Goal: Task Accomplishment & Management: Manage account settings

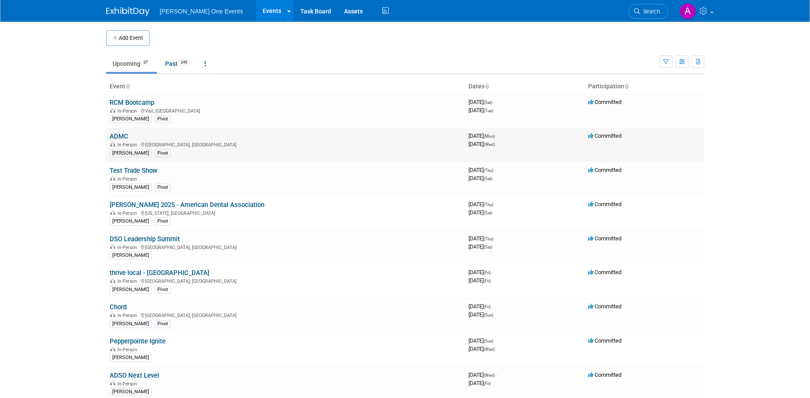
click at [116, 137] on link "ADMC" at bounding box center [119, 137] width 19 height 8
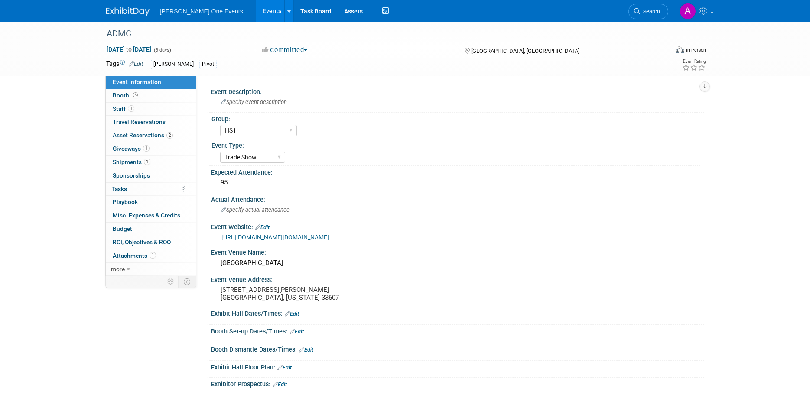
select select "HS1"
select select "Trade Show"
click at [148, 137] on span "Asset Reservations 2" at bounding box center [143, 135] width 60 height 7
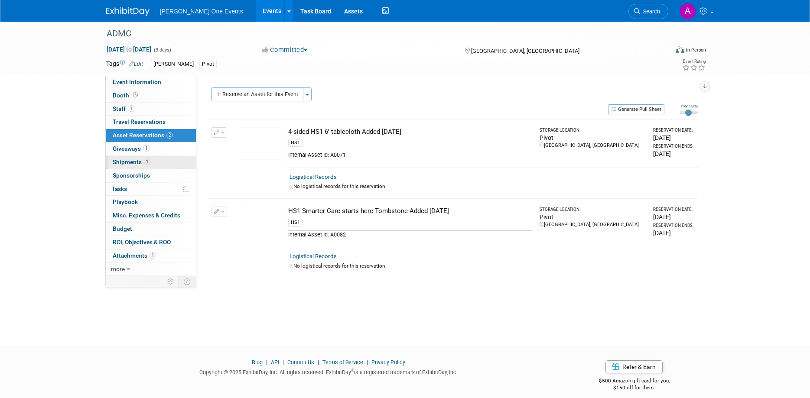
click at [131, 161] on span "Shipments 1" at bounding box center [132, 162] width 38 height 7
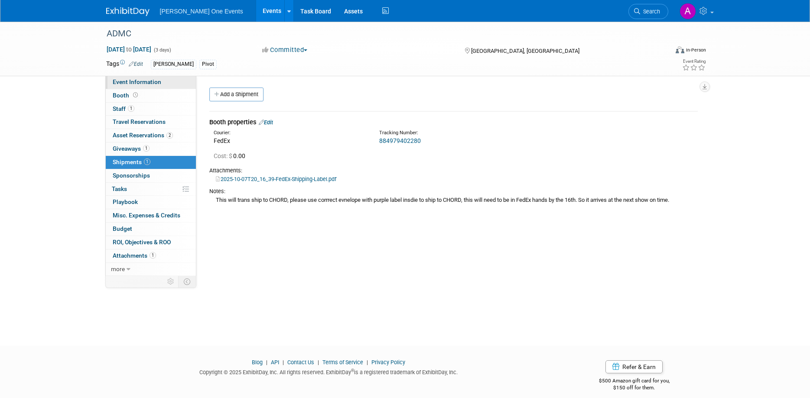
click at [126, 82] on span "Event Information" at bounding box center [137, 81] width 49 height 7
select select "HS1"
select select "Trade Show"
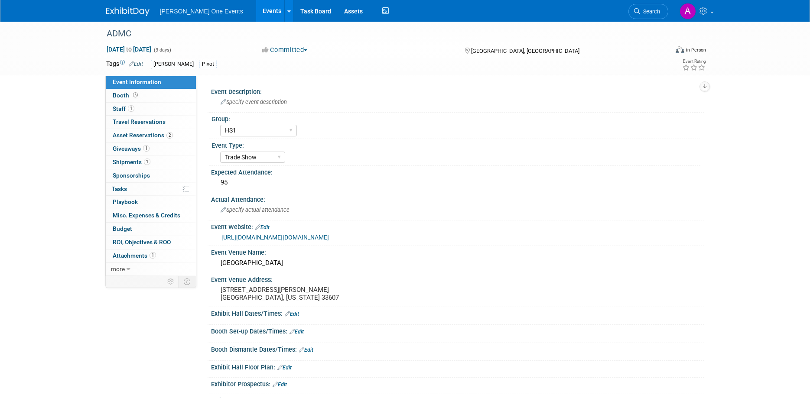
click at [132, 9] on img at bounding box center [127, 11] width 43 height 9
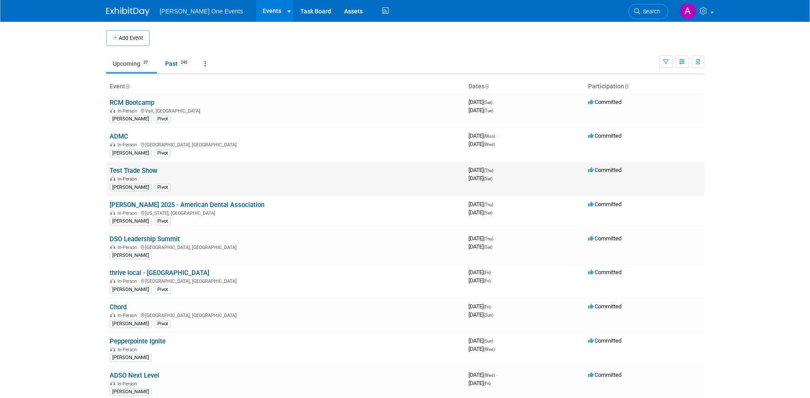
click at [135, 166] on td "Test Trade Show In-Person Katie Pivot" at bounding box center [285, 179] width 359 height 34
click at [135, 174] on link "Test Trade Show" at bounding box center [134, 171] width 48 height 8
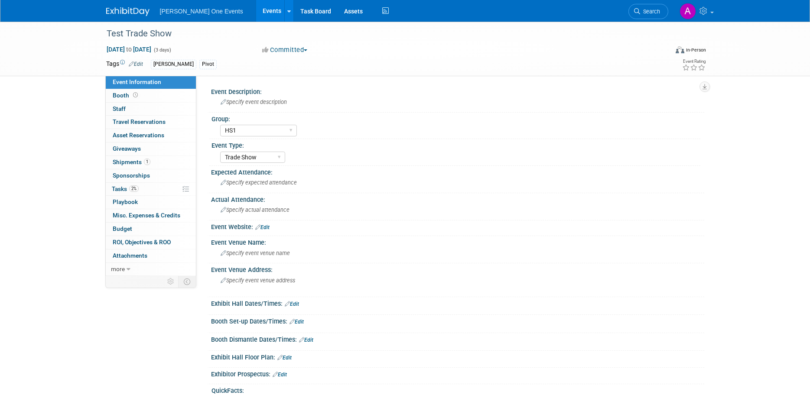
select select "HS1"
select select "Trade Show"
click at [145, 136] on span "Asset Reservations 0" at bounding box center [139, 135] width 52 height 7
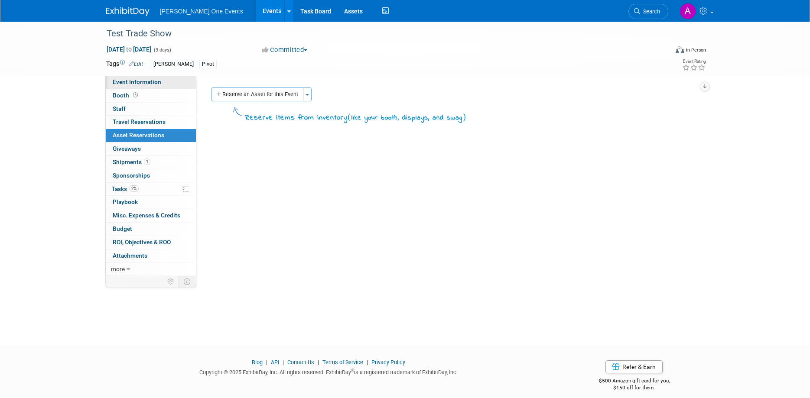
click at [134, 80] on span "Event Information" at bounding box center [137, 81] width 49 height 7
select select "HS1"
select select "Trade Show"
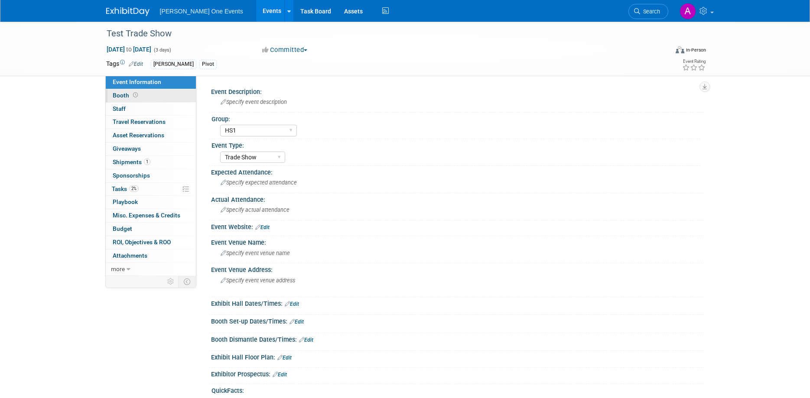
click at [126, 93] on span "Booth" at bounding box center [126, 95] width 27 height 7
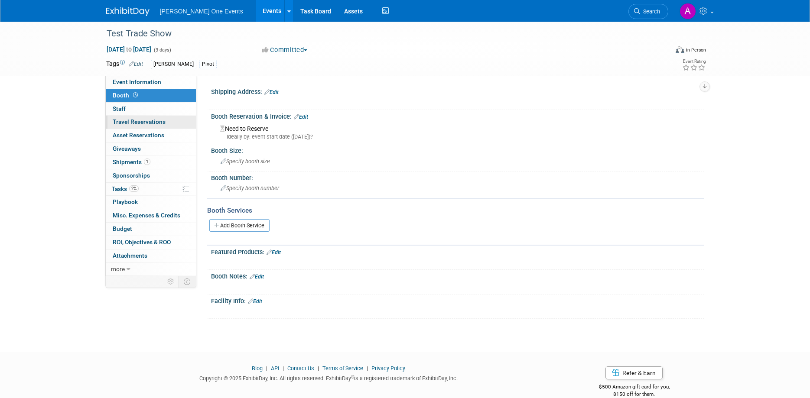
click at [137, 119] on span "Travel Reservations 0" at bounding box center [139, 121] width 53 height 7
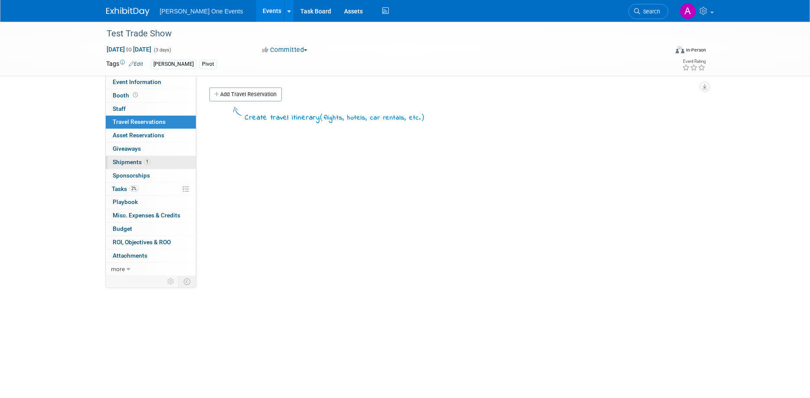
click at [133, 157] on link "1 Shipments 1" at bounding box center [151, 162] width 90 height 13
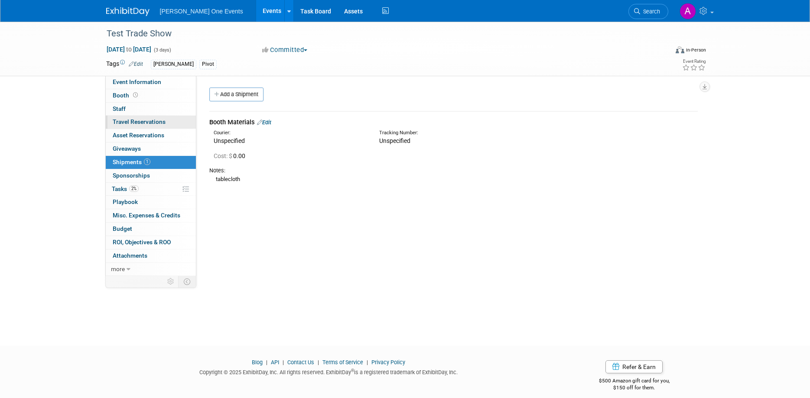
click at [125, 120] on span "Travel Reservations 0" at bounding box center [139, 121] width 53 height 7
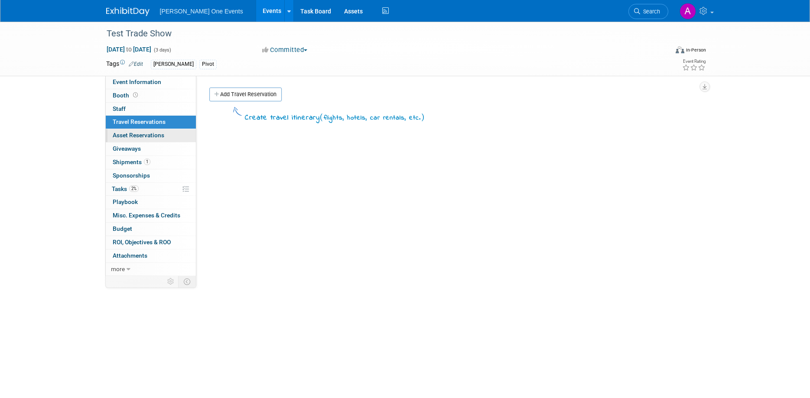
click at [120, 135] on span "Asset Reservations 0" at bounding box center [139, 135] width 52 height 7
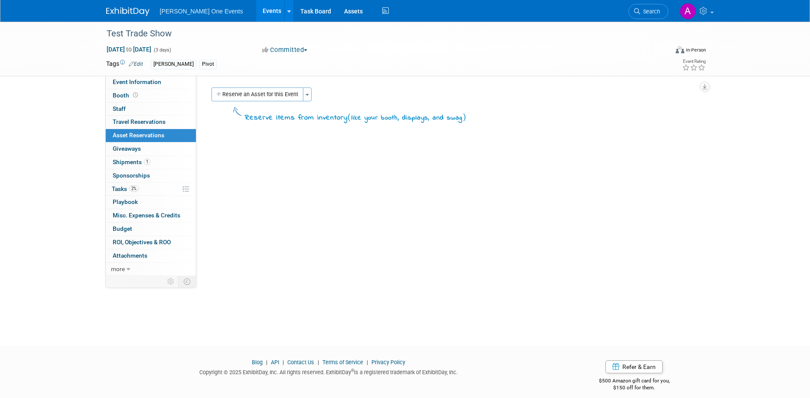
click at [286, 183] on div "Event Description: Specify event description Group: HS1 GP Specialty Enterprise…" at bounding box center [450, 176] width 508 height 201
click at [120, 163] on span "Shipments 1" at bounding box center [132, 162] width 38 height 7
